Goal: Task Accomplishment & Management: Use online tool/utility

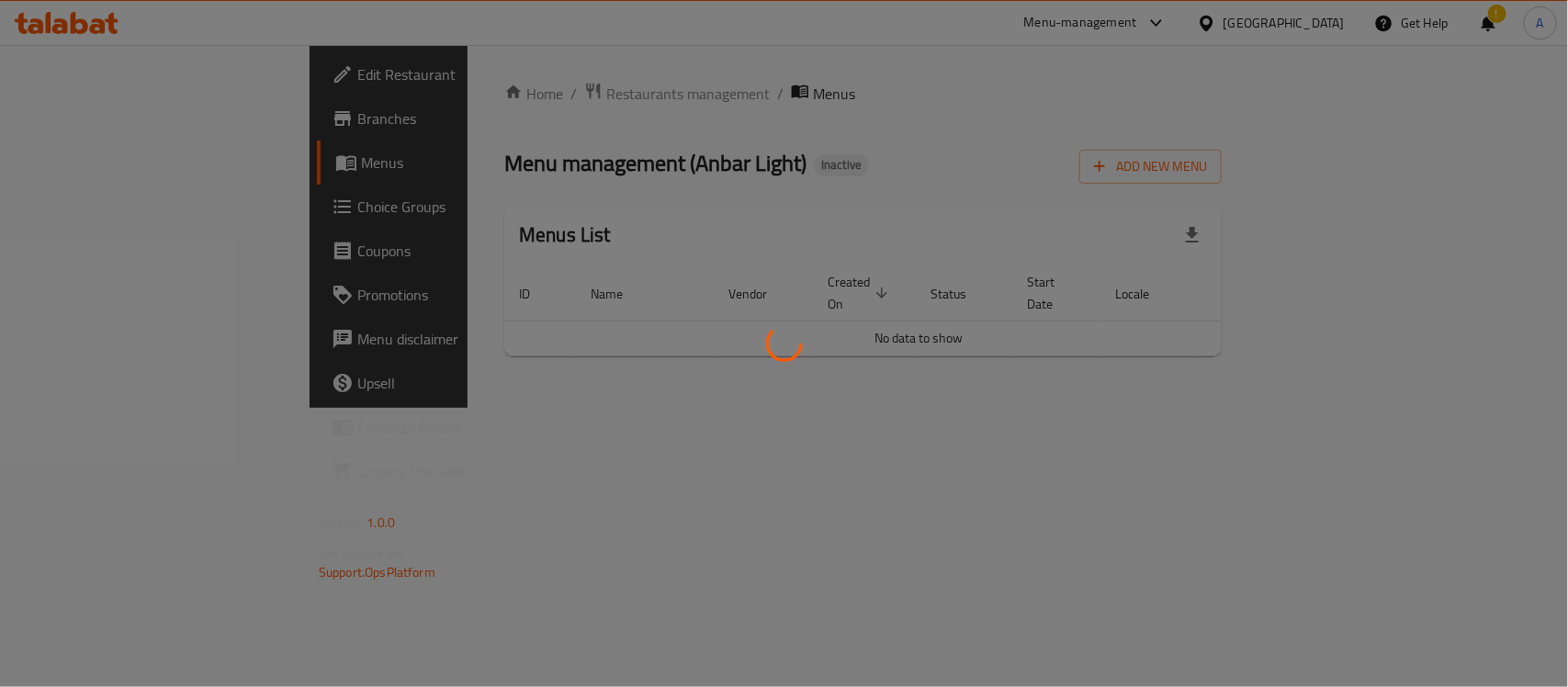
drag, startPoint x: 1076, startPoint y: 98, endPoint x: 1067, endPoint y: 102, distance: 9.8
click at [1074, 99] on div at bounding box center [784, 344] width 1568 height 687
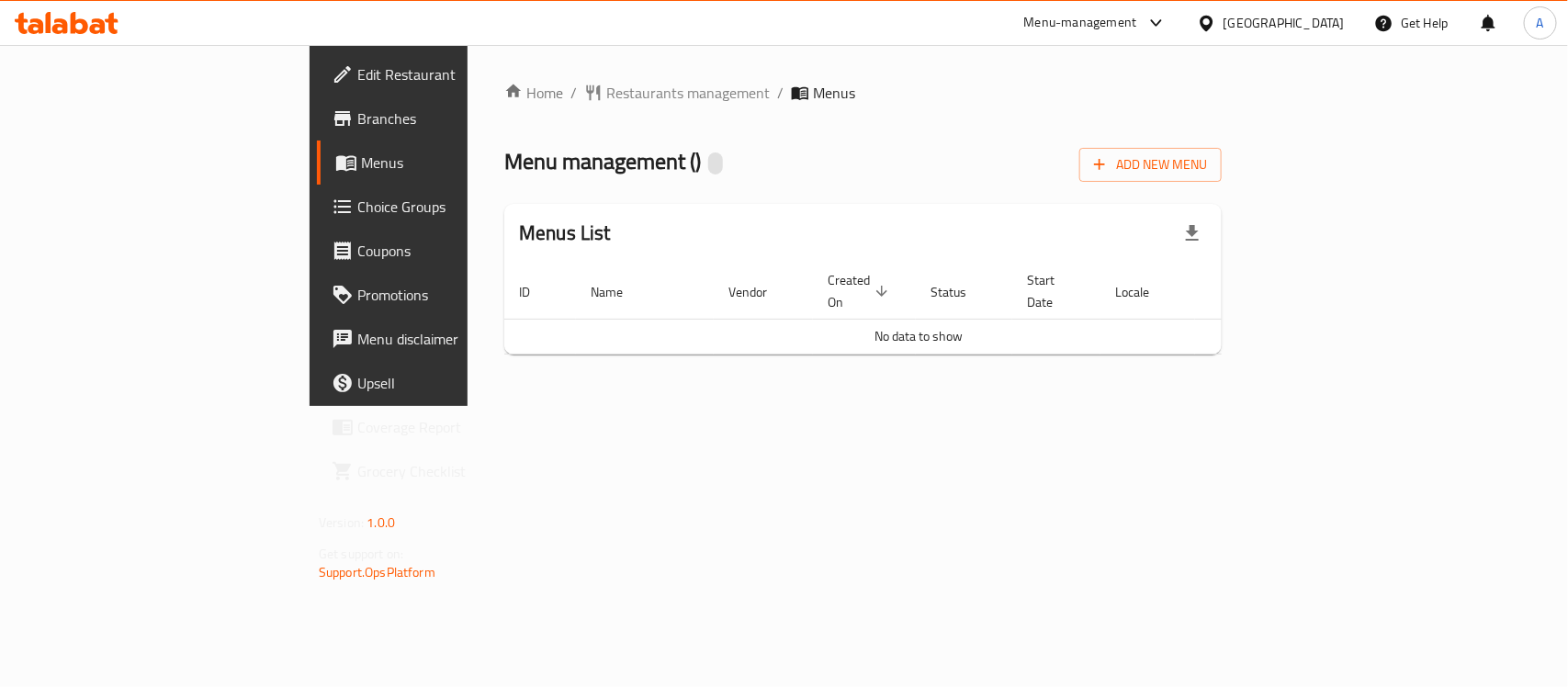
click at [1001, 406] on div "Home / Restaurants management / Menus Menu management ( ) Add New Menu Menus Li…" at bounding box center [862, 225] width 791 height 361
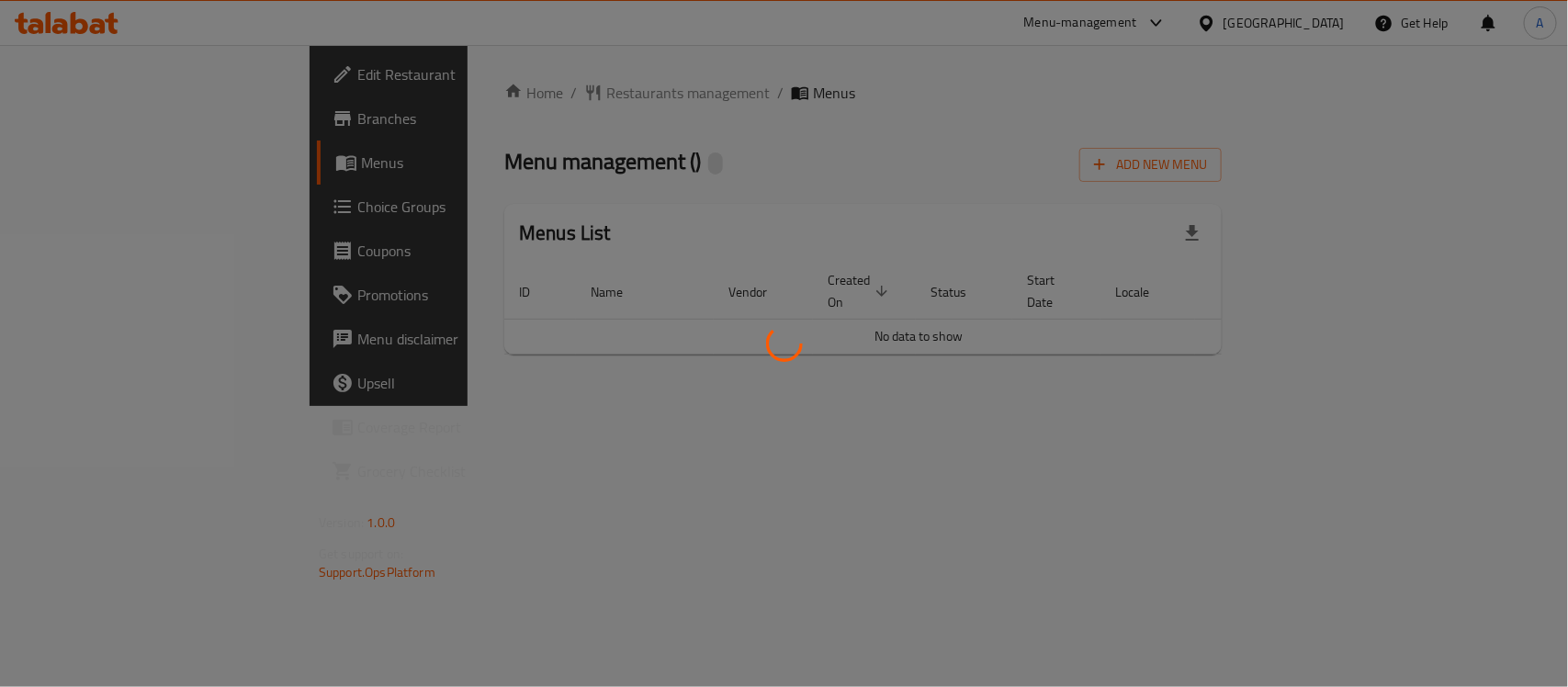
click at [793, 176] on div at bounding box center [784, 344] width 1568 height 687
click at [794, 168] on div at bounding box center [784, 344] width 1568 height 687
click at [1034, 471] on div at bounding box center [784, 344] width 1568 height 687
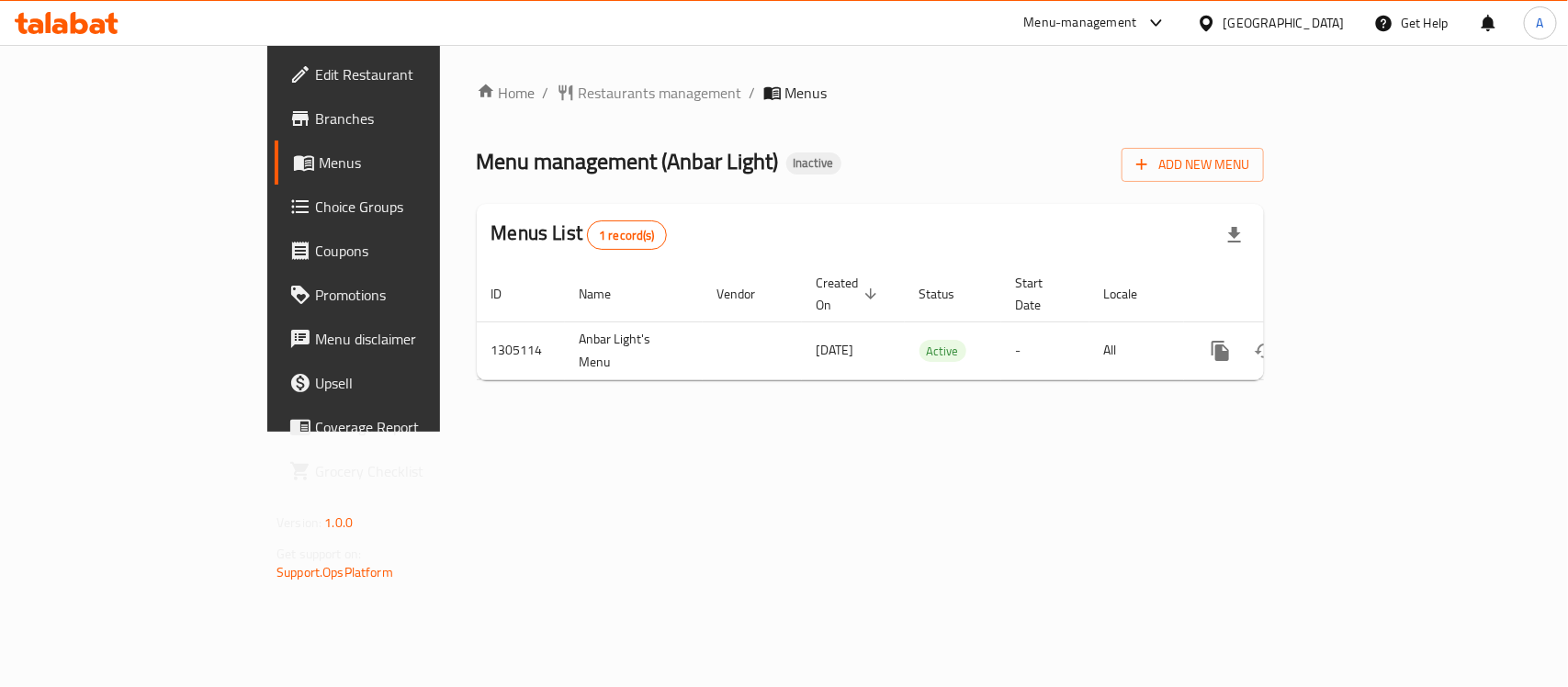
drag, startPoint x: 1086, startPoint y: 175, endPoint x: 1093, endPoint y: 167, distance: 10.6
click at [1086, 173] on div "Menu management ( Anbar Light ) Inactive Add New Menu" at bounding box center [869, 161] width 787 height 42
click at [1249, 165] on span "Add New Menu" at bounding box center [1192, 165] width 113 height 23
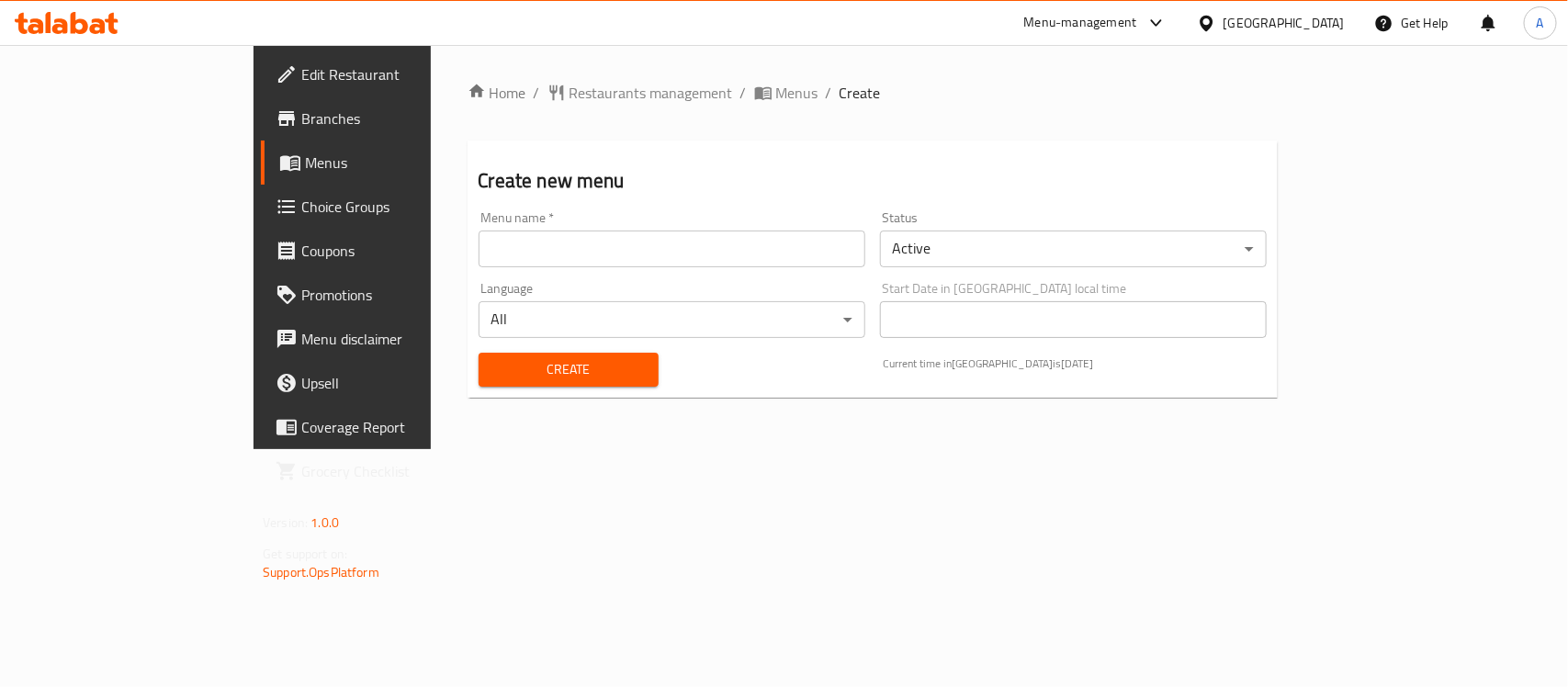
click at [531, 245] on input "text" at bounding box center [671, 249] width 386 height 37
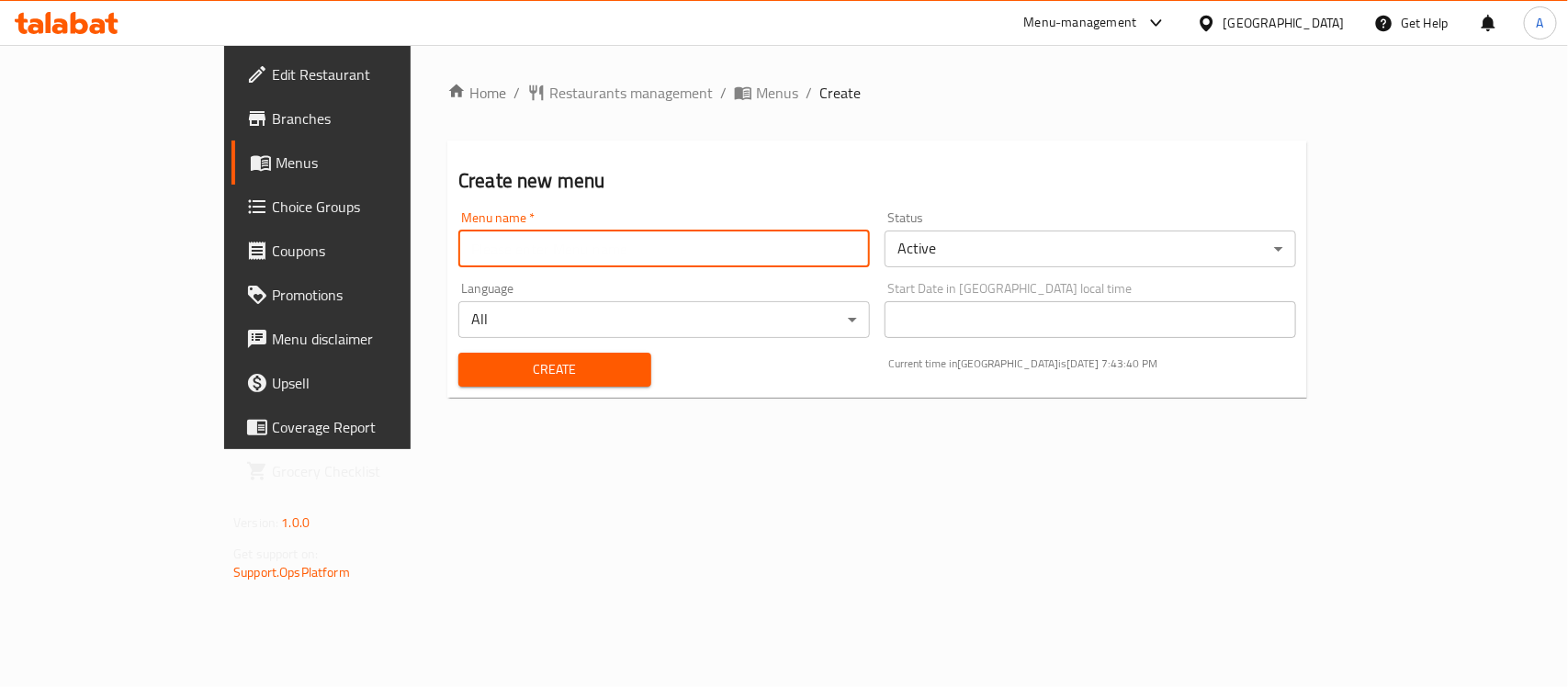
type input "menu"
click at [477, 369] on span "Create" at bounding box center [554, 369] width 163 height 23
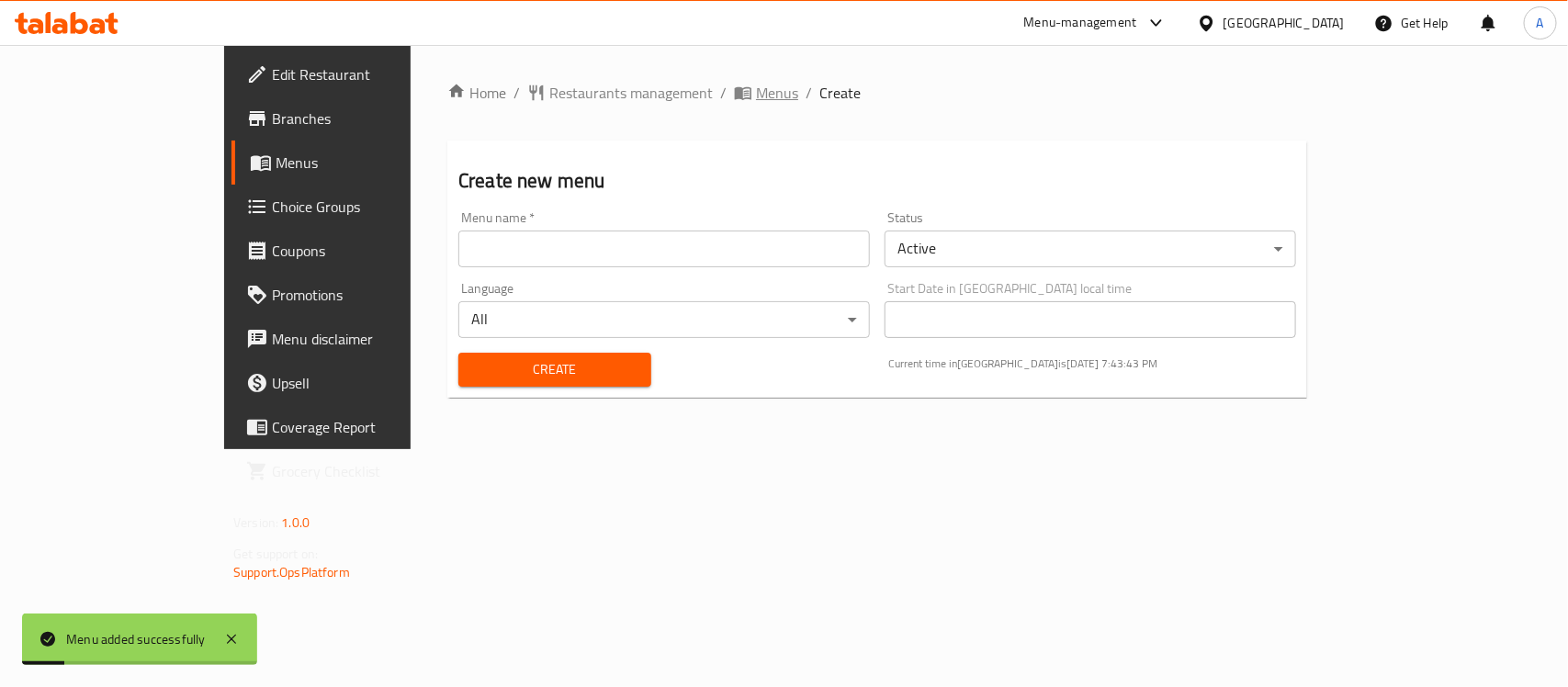
click at [756, 94] on span "Menus" at bounding box center [776, 92] width 43 height 22
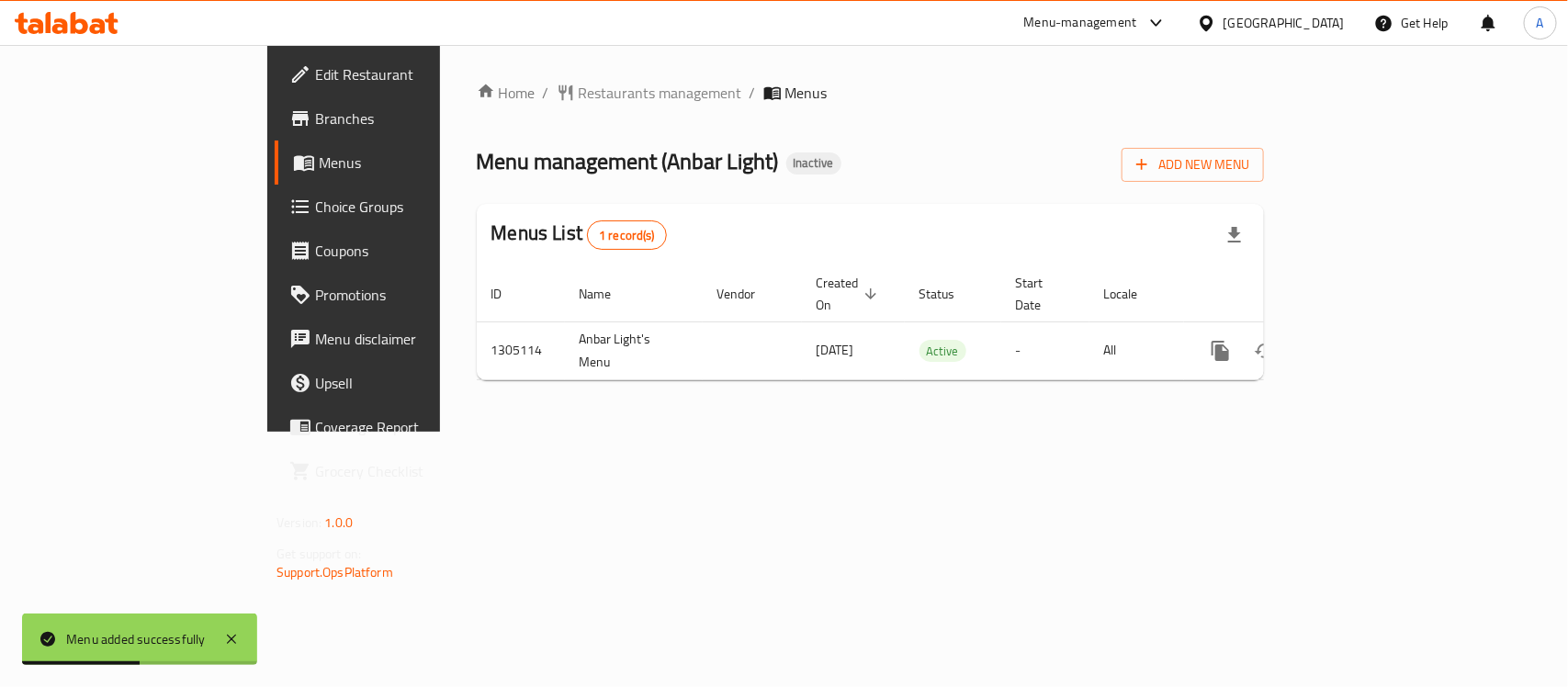
click at [1223, 199] on div "Home / Restaurants management / Menus Menu management ( Anbar Light ) Inactive …" at bounding box center [869, 238] width 787 height 313
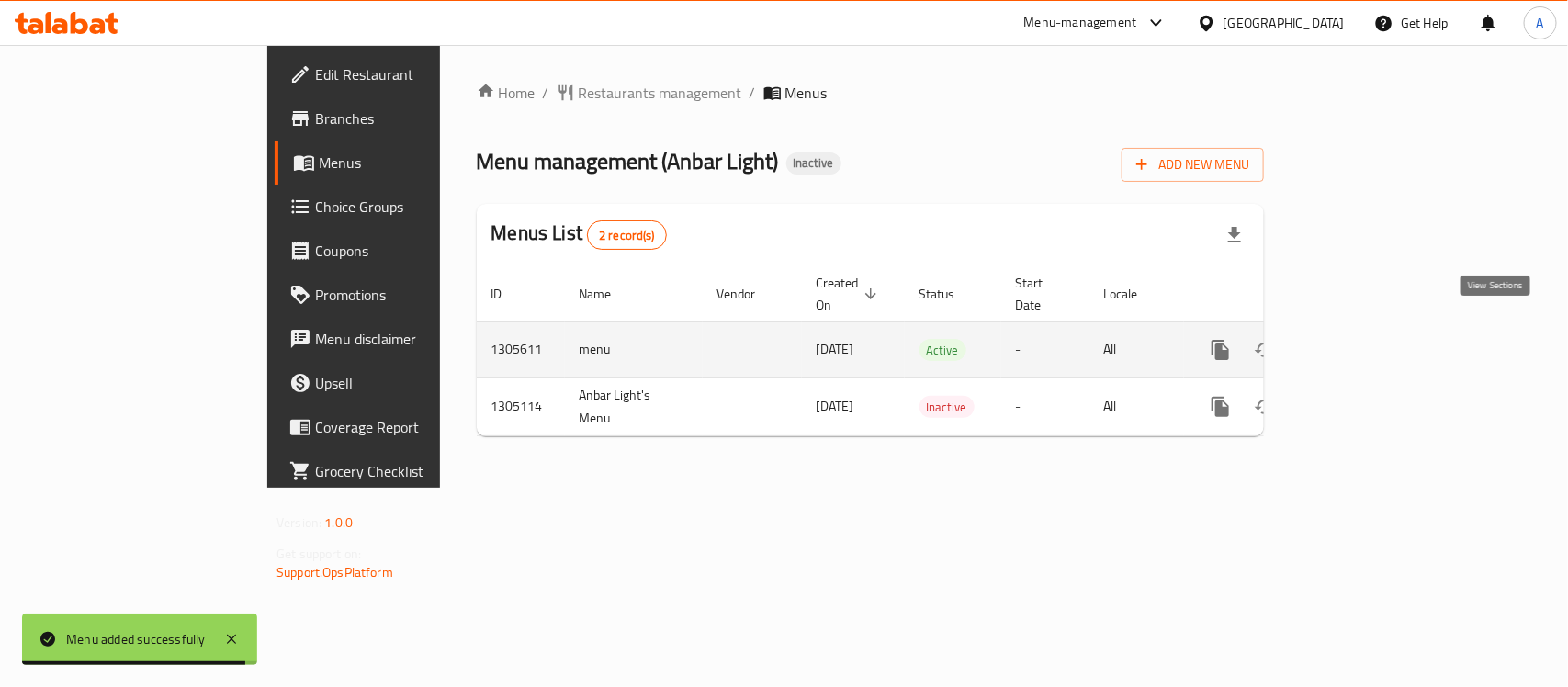
click at [1364, 339] on icon "enhanced table" at bounding box center [1353, 349] width 22 height 22
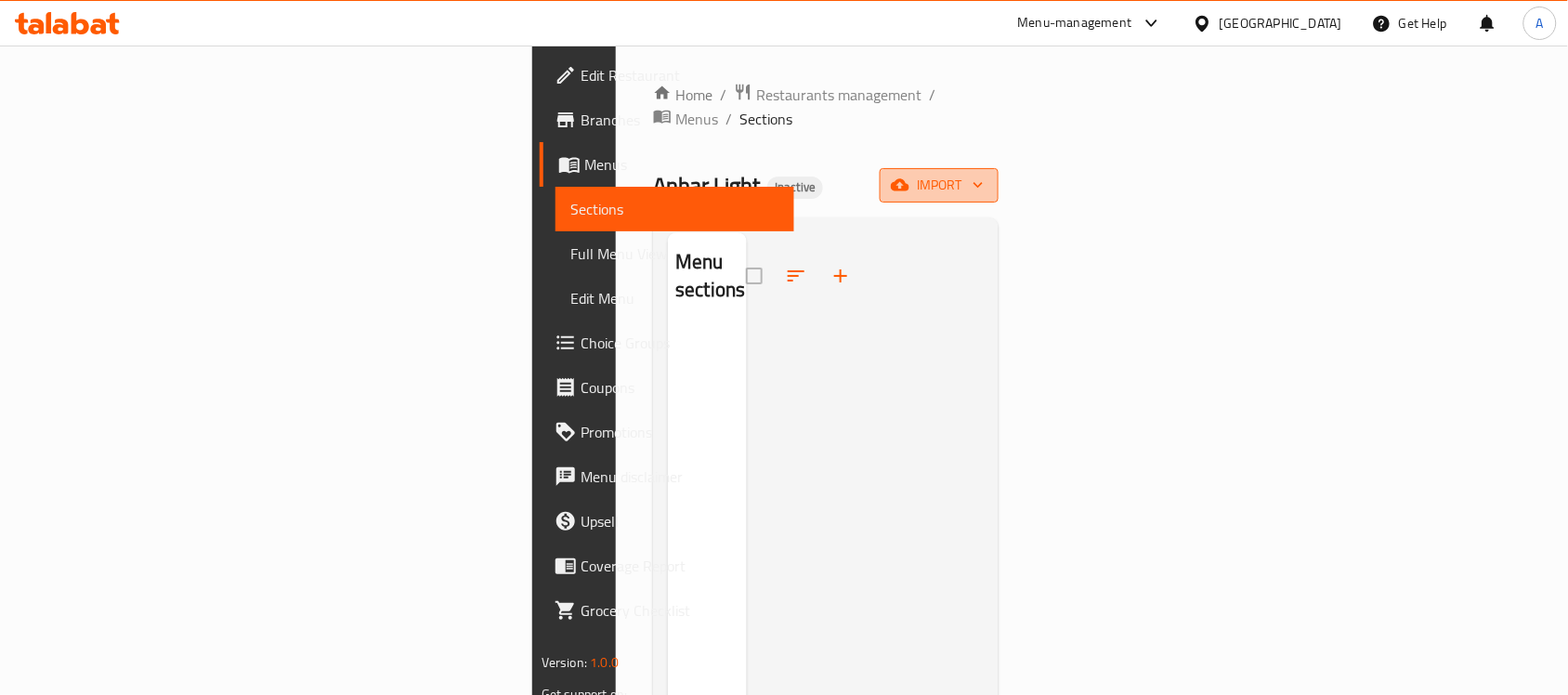
click at [984, 174] on span "import" at bounding box center [939, 185] width 89 height 23
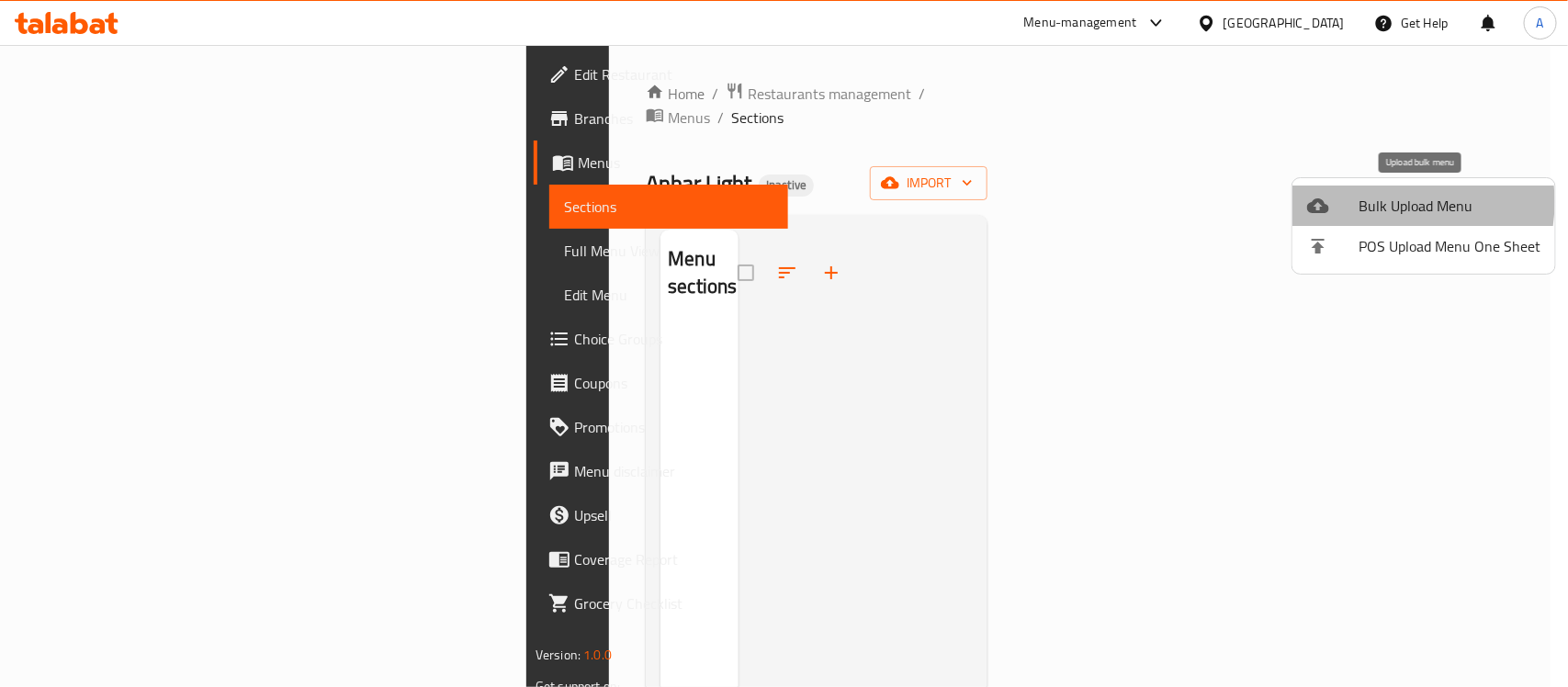
click at [1383, 202] on span "Bulk Upload Menu" at bounding box center [1449, 205] width 182 height 22
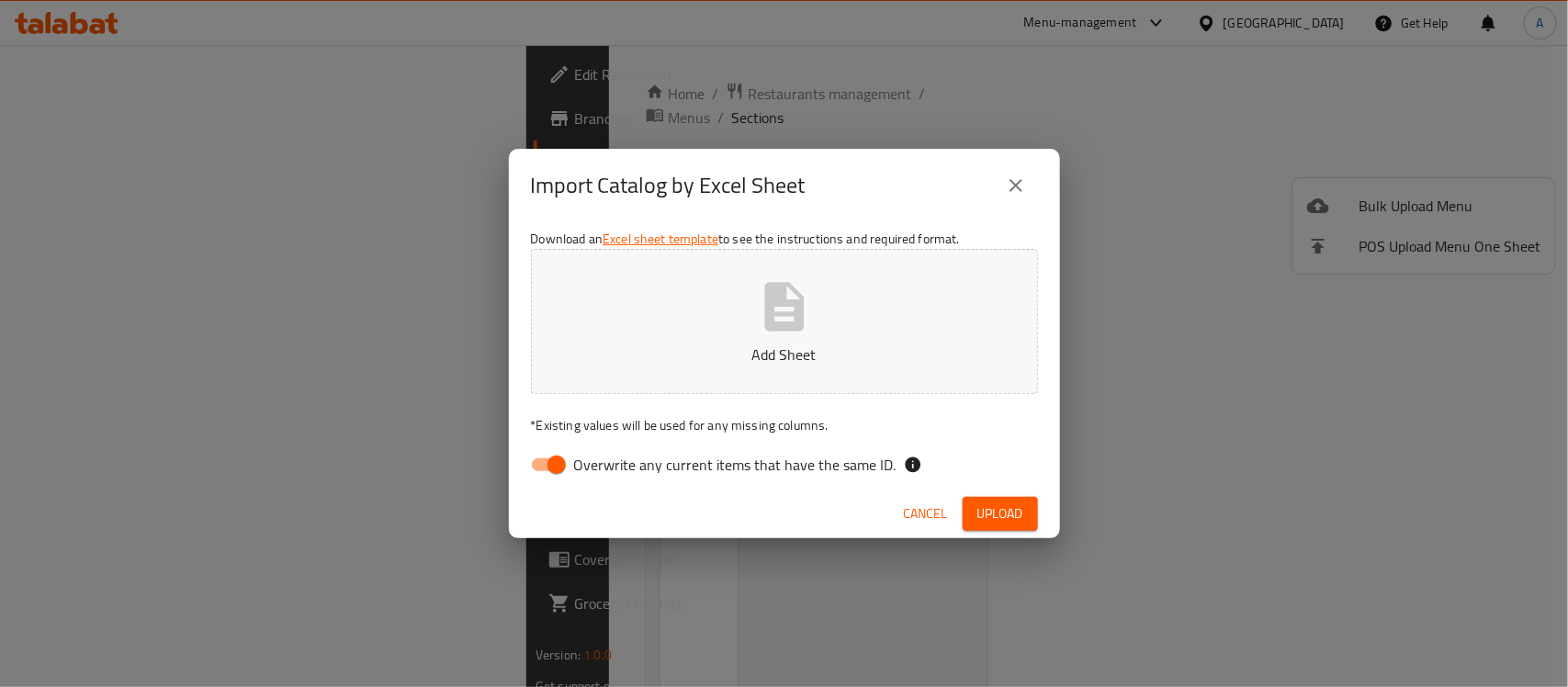
click at [555, 459] on input "Overwrite any current items that have the same ID." at bounding box center [556, 464] width 104 height 35
checkbox input "false"
click at [1011, 506] on span "Upload" at bounding box center [999, 513] width 46 height 23
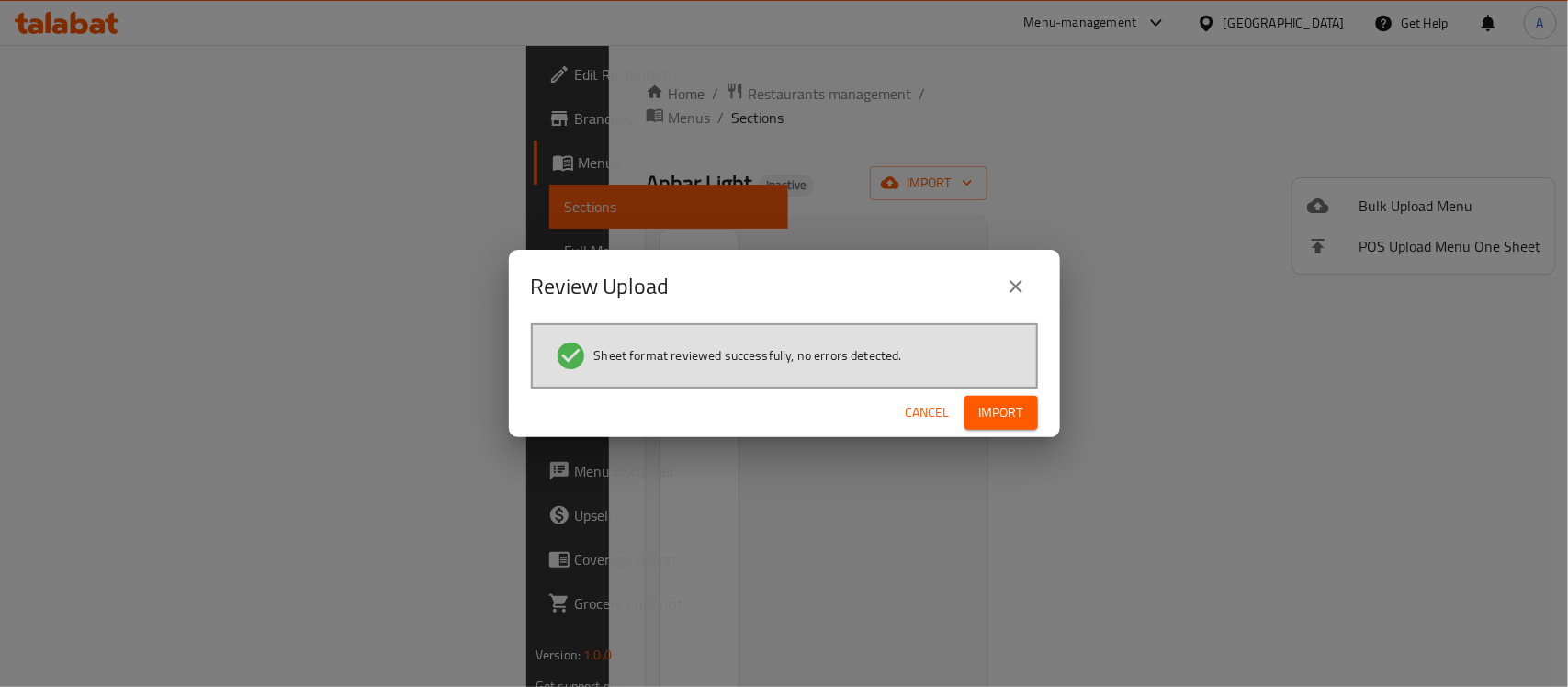
click at [1012, 410] on span "Import" at bounding box center [1000, 413] width 44 height 23
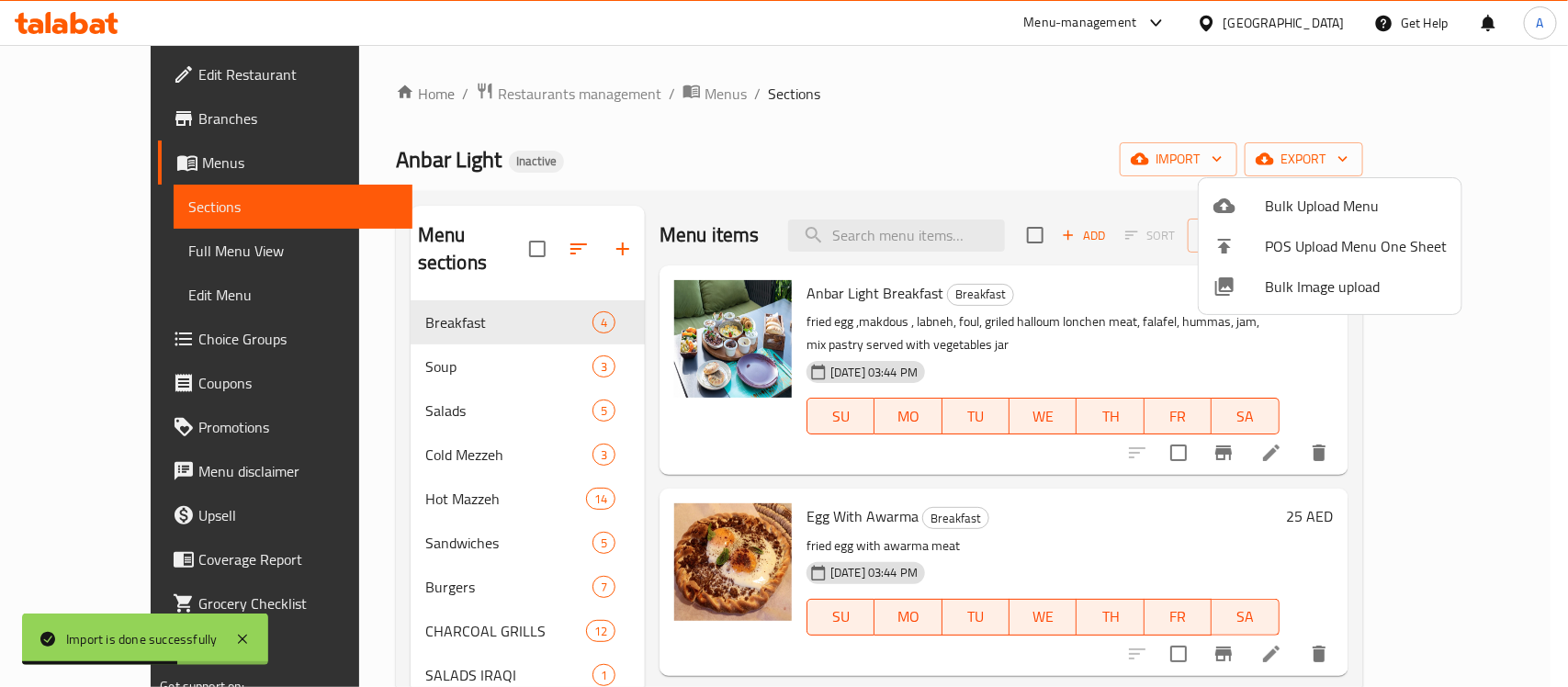
click at [832, 166] on div at bounding box center [784, 344] width 1568 height 687
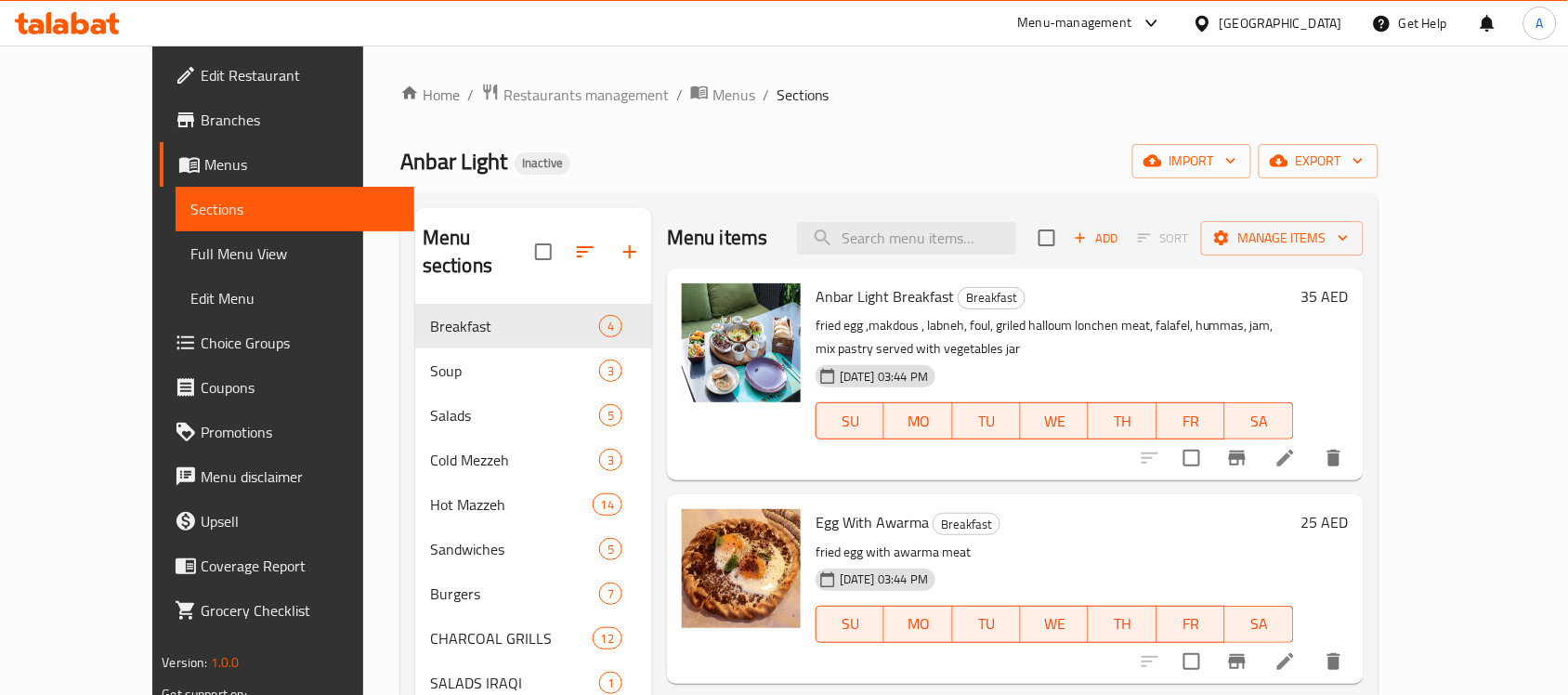
click at [190, 248] on span "Full Menu View" at bounding box center [295, 253] width 209 height 22
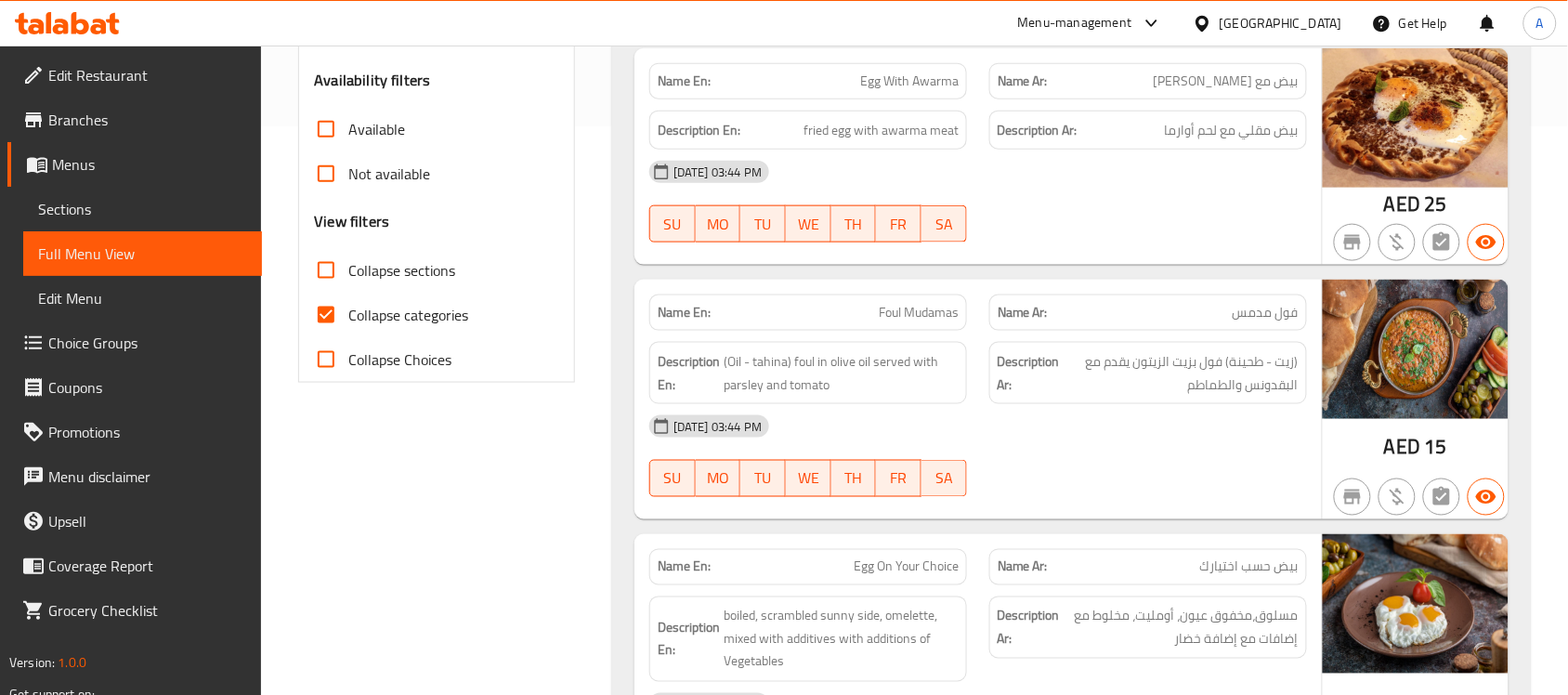
scroll to position [581, 0]
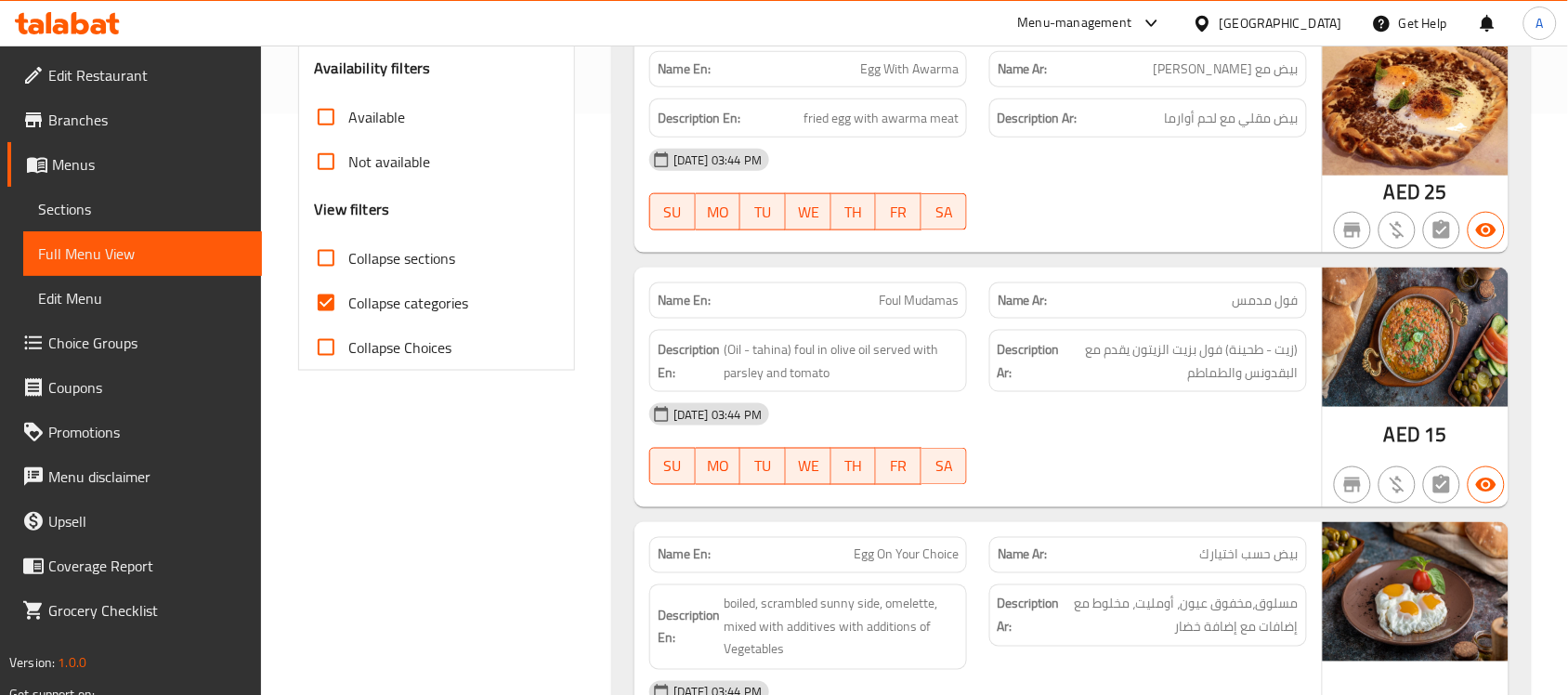
click at [329, 300] on input "Collapse categories" at bounding box center [326, 302] width 44 height 44
checkbox input "false"
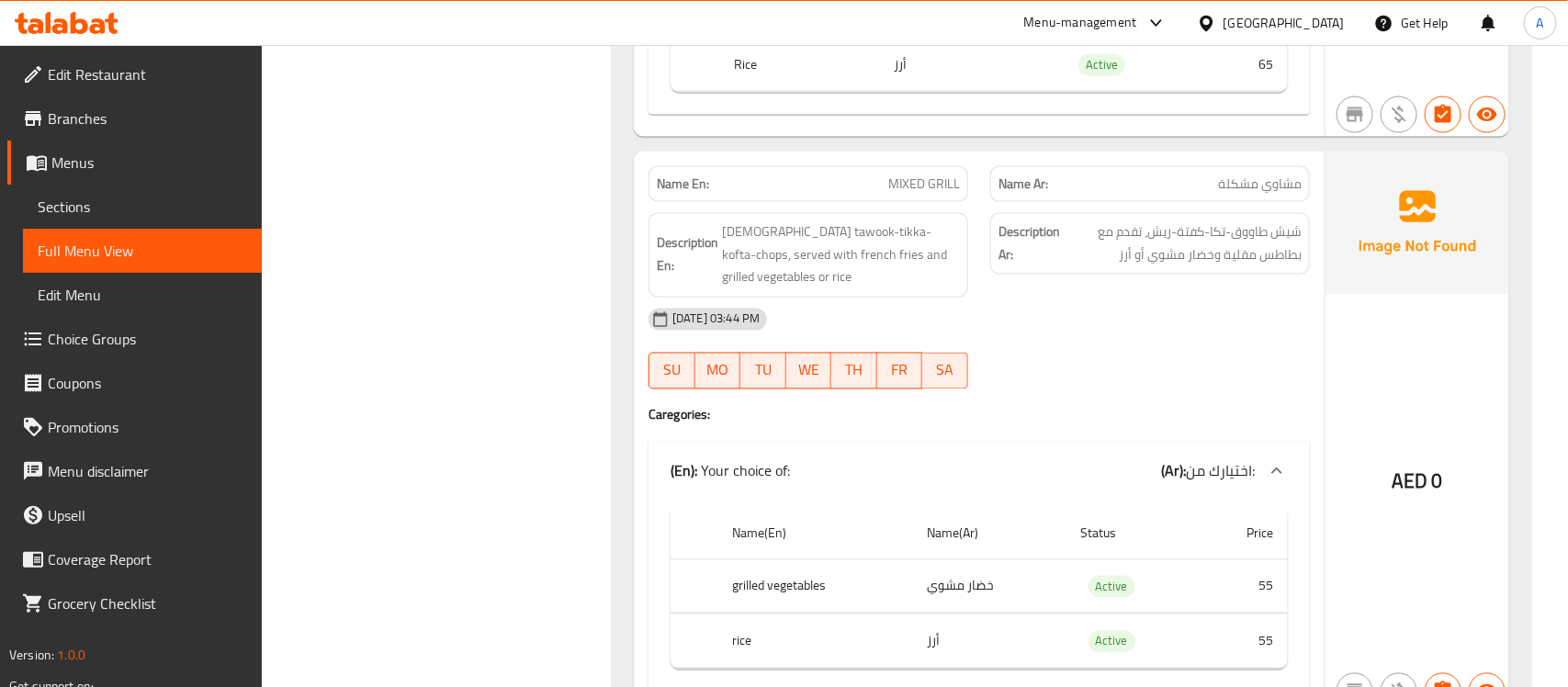
scroll to position [0, 0]
